Goal: Navigation & Orientation: Find specific page/section

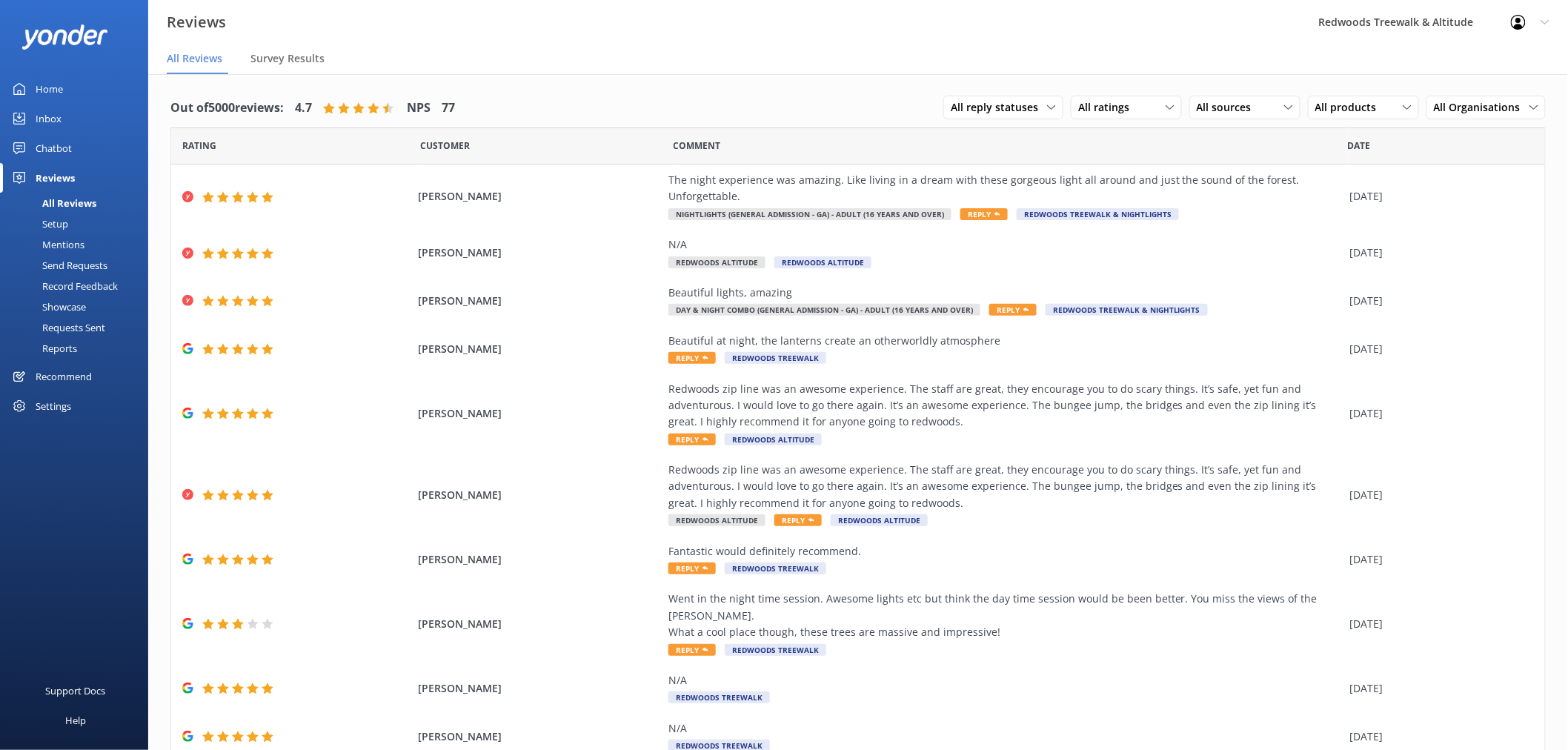
click at [95, 99] on link "Home" at bounding box center [74, 89] width 149 height 30
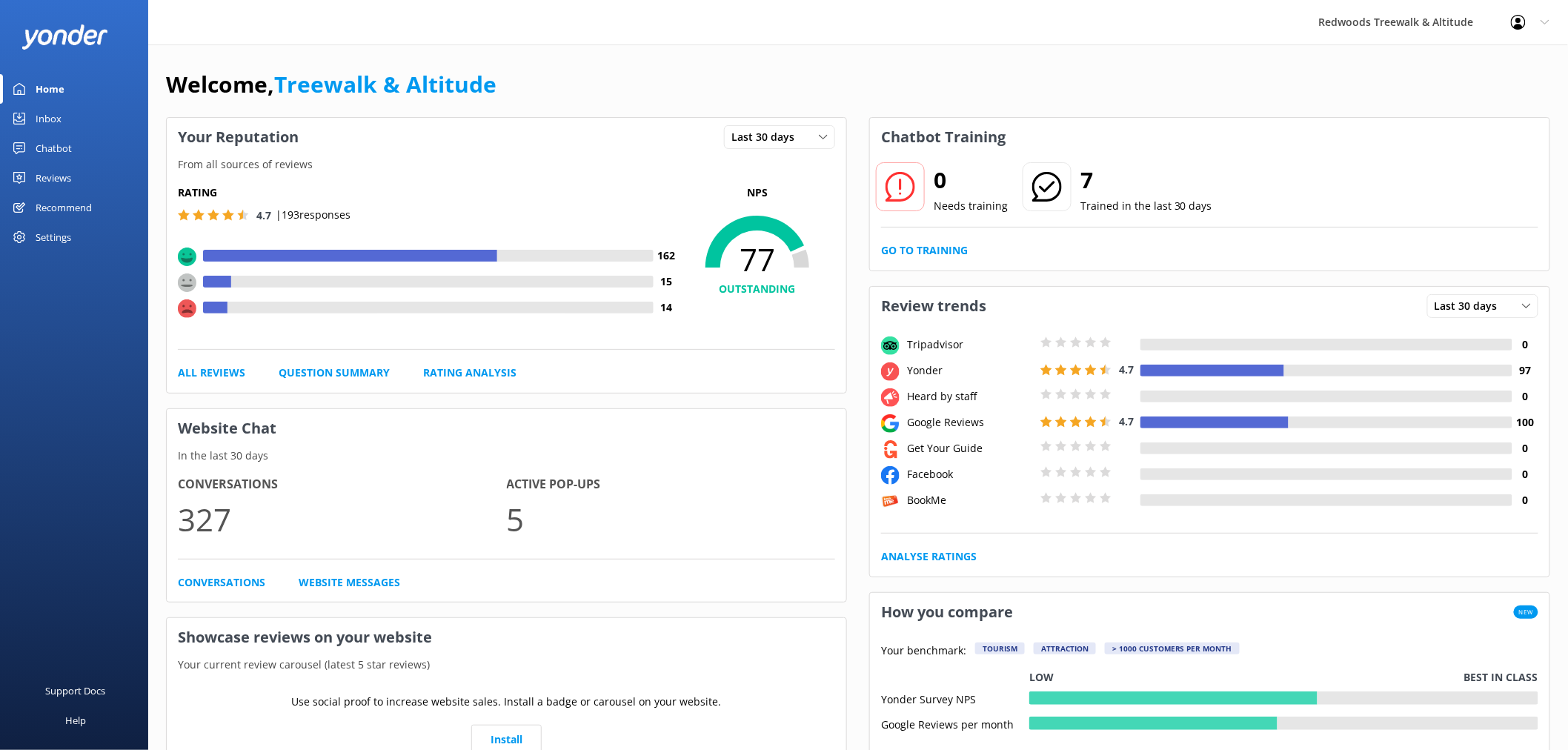
click at [85, 176] on link "Reviews" at bounding box center [74, 177] width 149 height 30
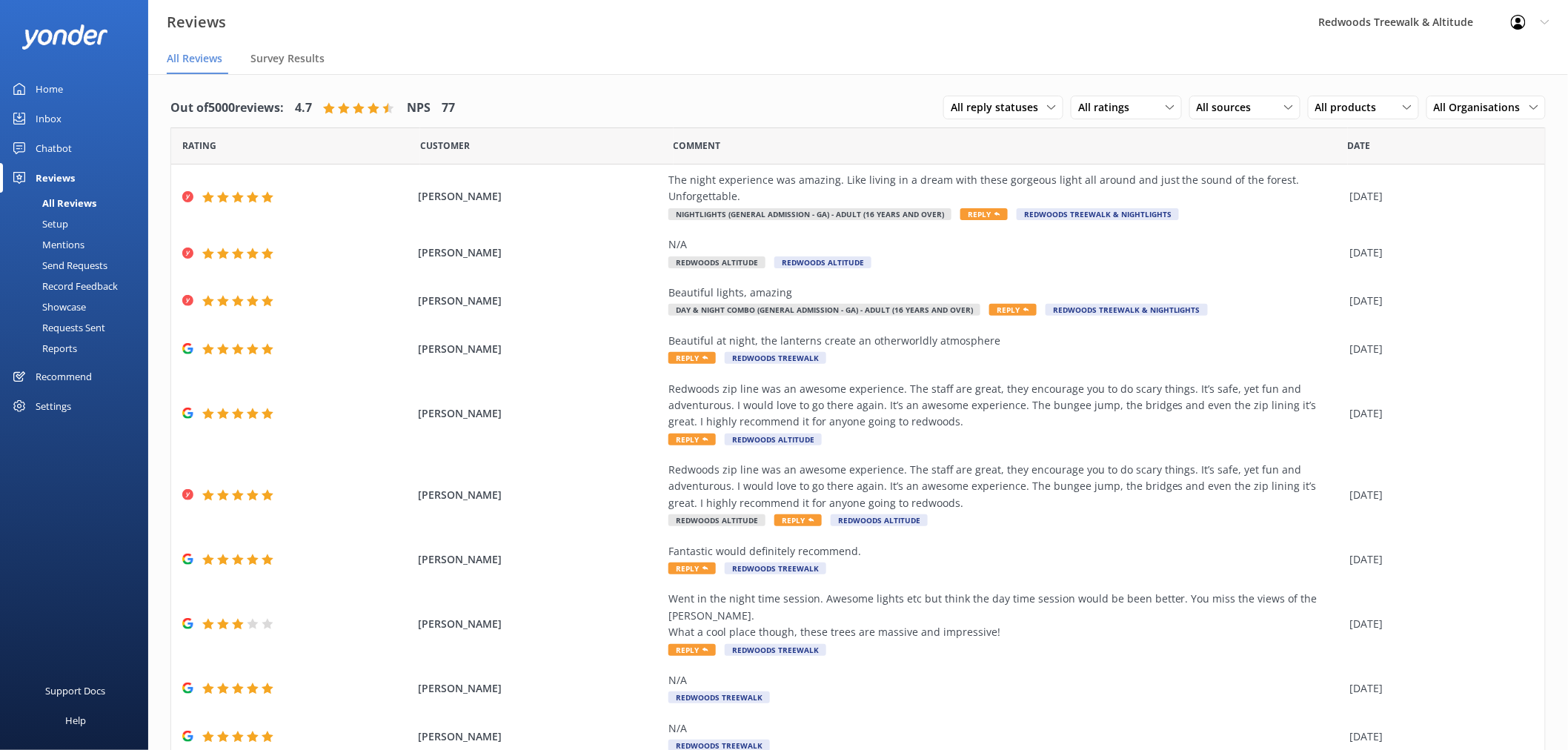
click at [71, 120] on link "Inbox" at bounding box center [74, 118] width 149 height 30
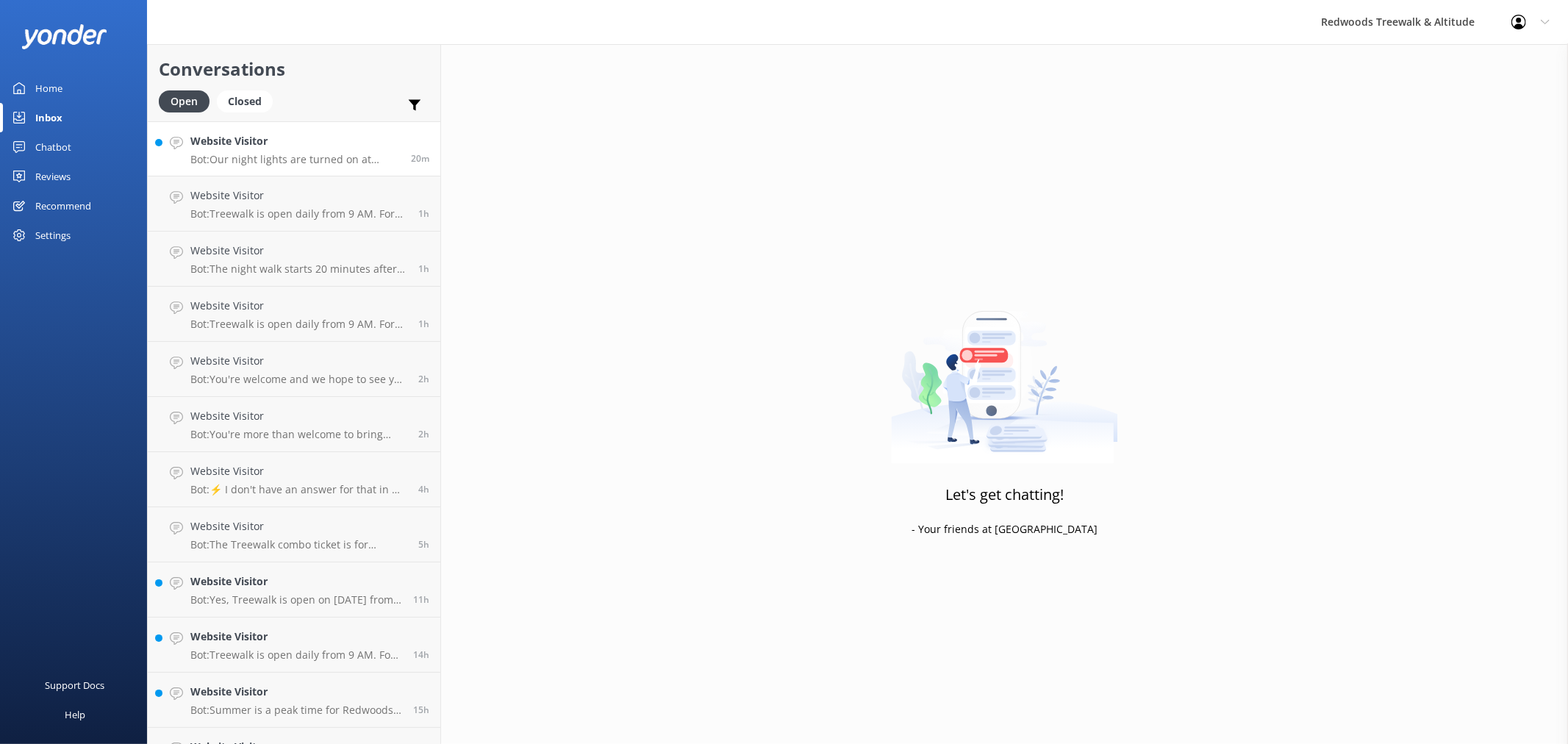
click at [321, 140] on h4 "Website Visitor" at bounding box center [295, 141] width 209 height 16
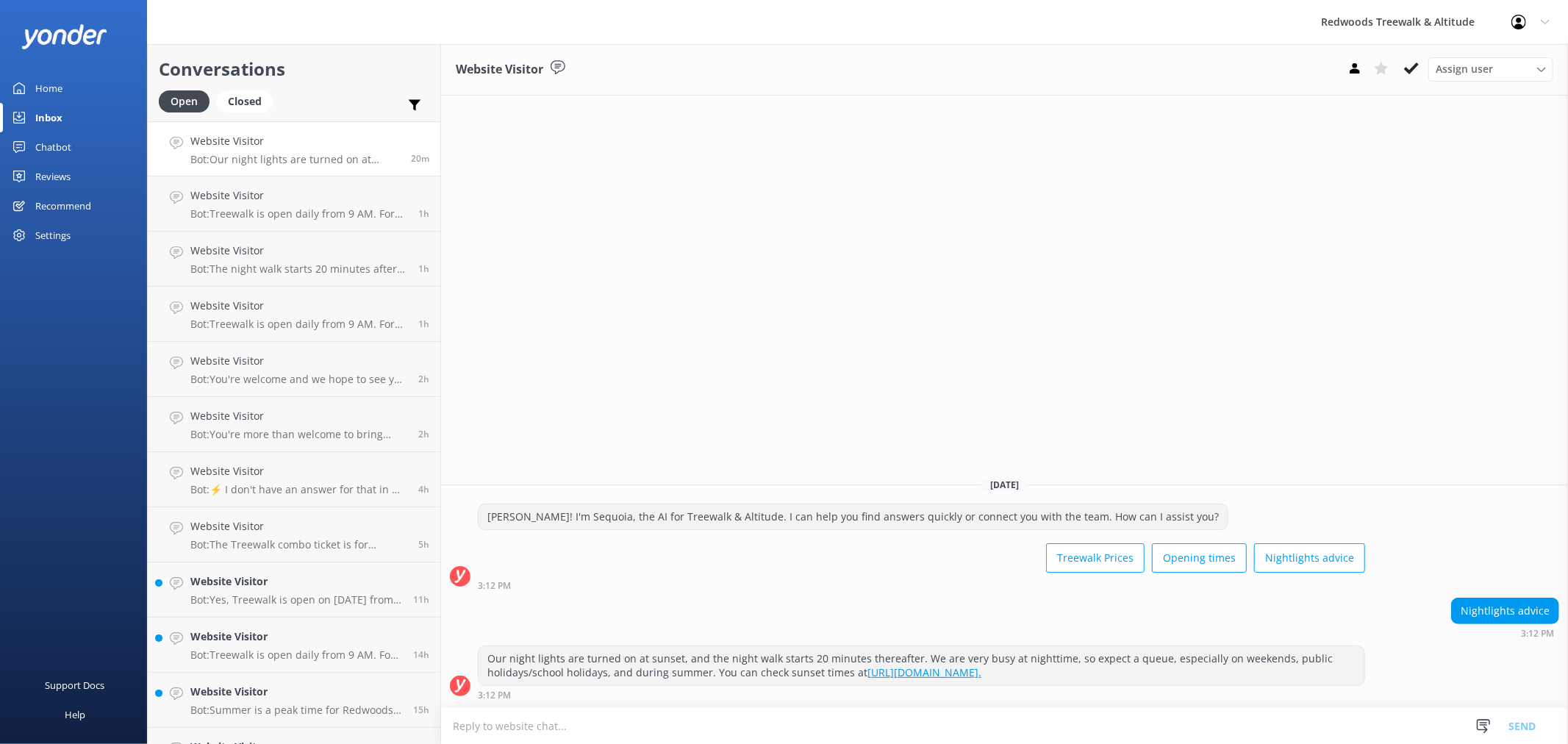
click at [82, 85] on link "Home" at bounding box center [74, 88] width 147 height 29
